Goal: Task Accomplishment & Management: Use online tool/utility

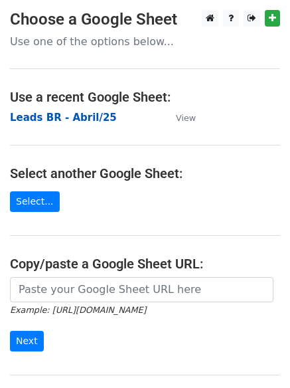
click at [82, 112] on strong "Leads BR - Abril/25" at bounding box center [63, 118] width 107 height 12
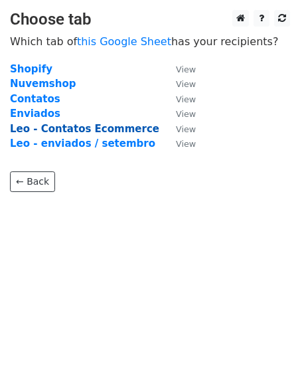
click at [110, 128] on strong "Leo - Contatos Ecommerce" at bounding box center [84, 129] width 149 height 12
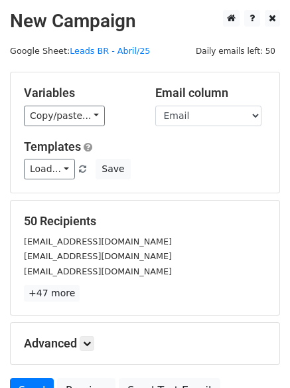
scroll to position [128, 0]
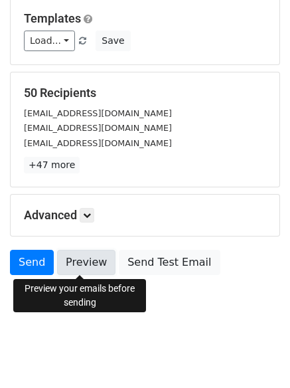
click at [82, 264] on link "Preview" at bounding box center [86, 262] width 58 height 25
click at [92, 262] on link "Preview" at bounding box center [86, 262] width 58 height 25
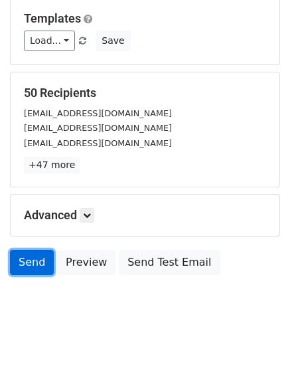
click at [34, 260] on link "Send" at bounding box center [32, 262] width 44 height 25
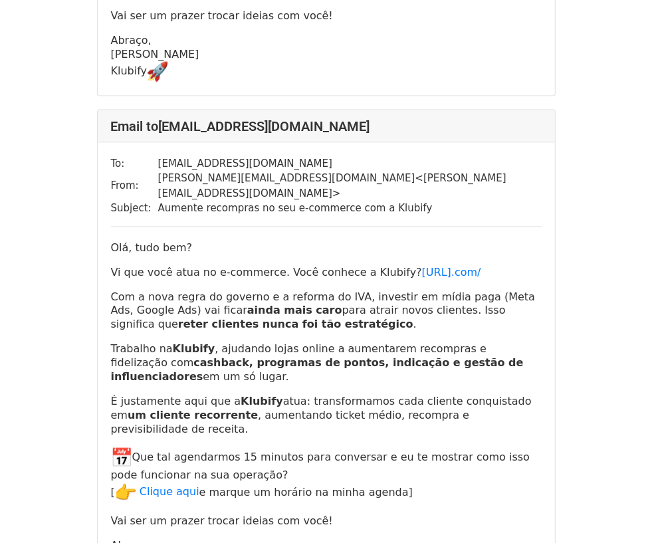
scroll to position [1079, 0]
